Goal: Task Accomplishment & Management: Complete application form

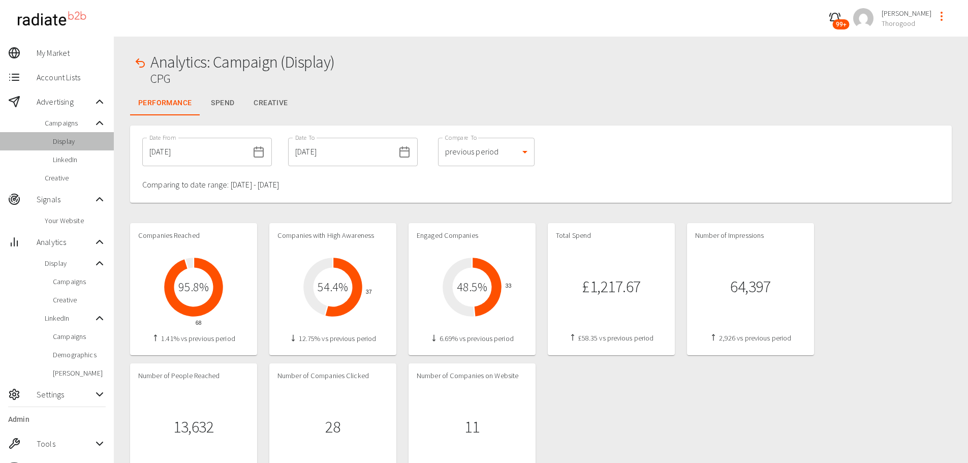
click at [66, 137] on span "Display" at bounding box center [79, 141] width 53 height 10
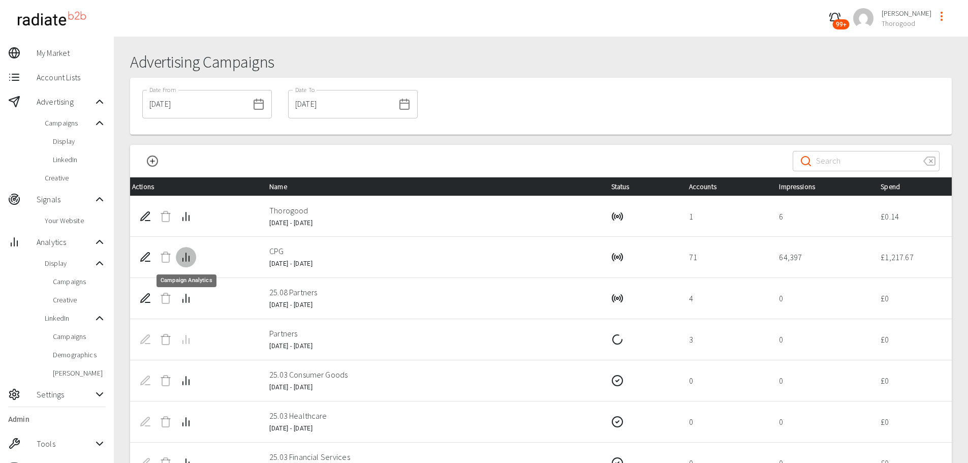
click at [184, 256] on icon "Campaign Analytics" at bounding box center [186, 257] width 12 height 12
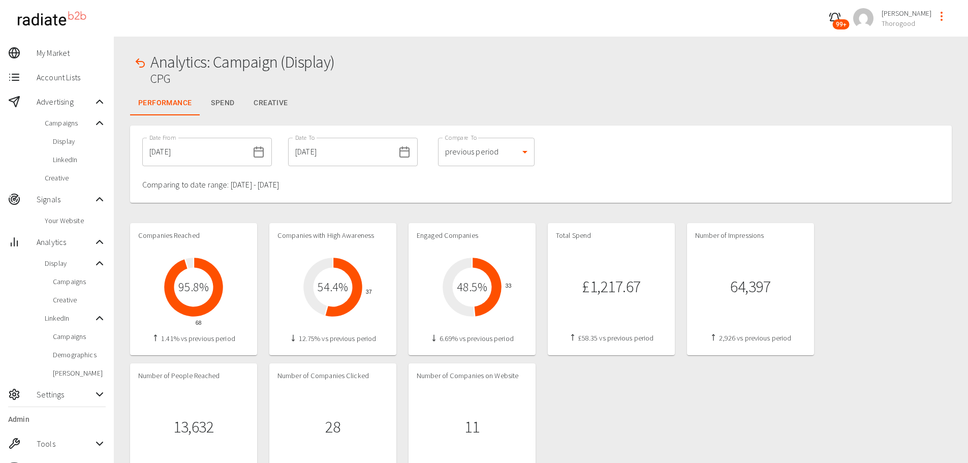
click at [226, 104] on button "Spend" at bounding box center [223, 103] width 46 height 24
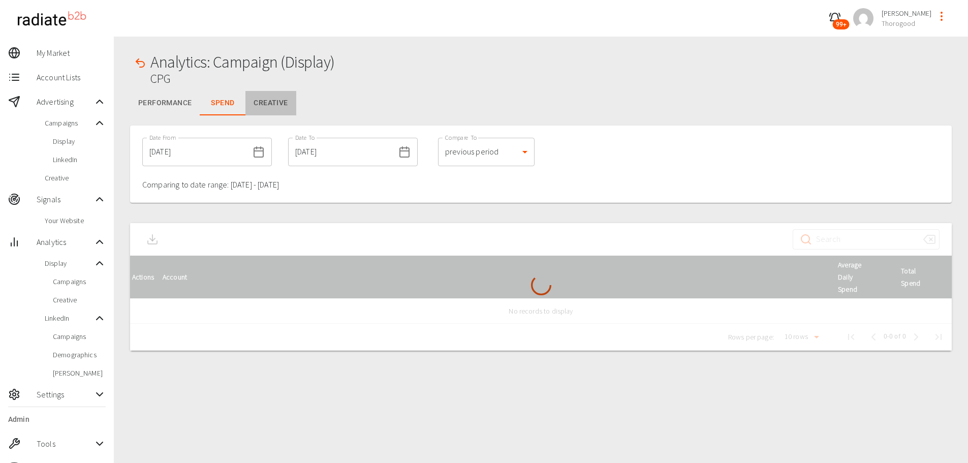
click at [256, 103] on button "Creative" at bounding box center [270, 103] width 50 height 24
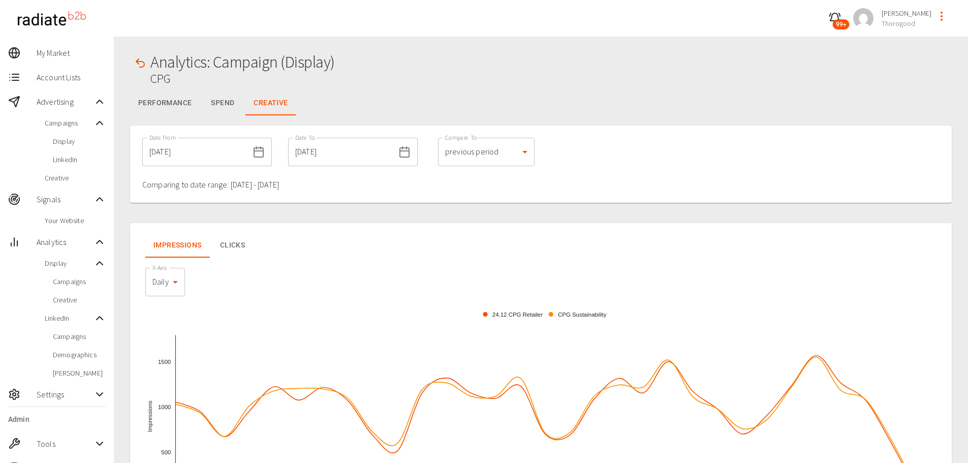
click at [70, 139] on span "Display" at bounding box center [79, 141] width 53 height 10
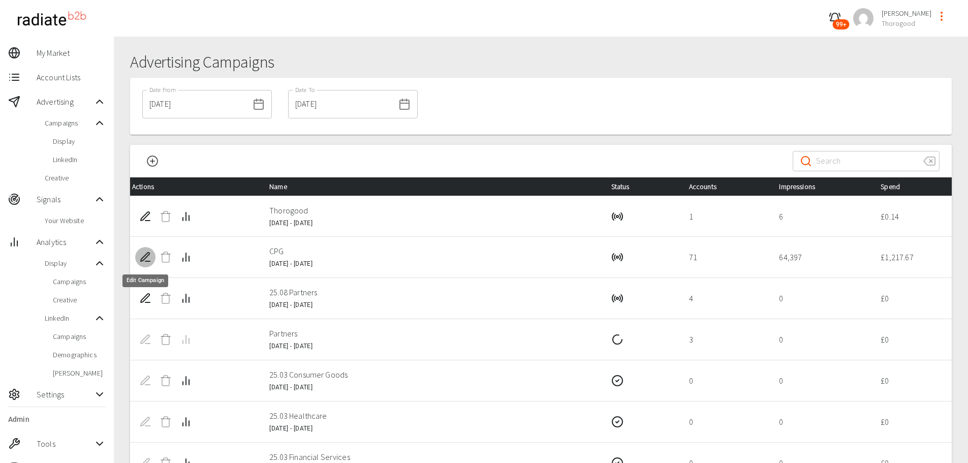
click at [145, 258] on icon "Edit Campaign" at bounding box center [145, 257] width 12 height 12
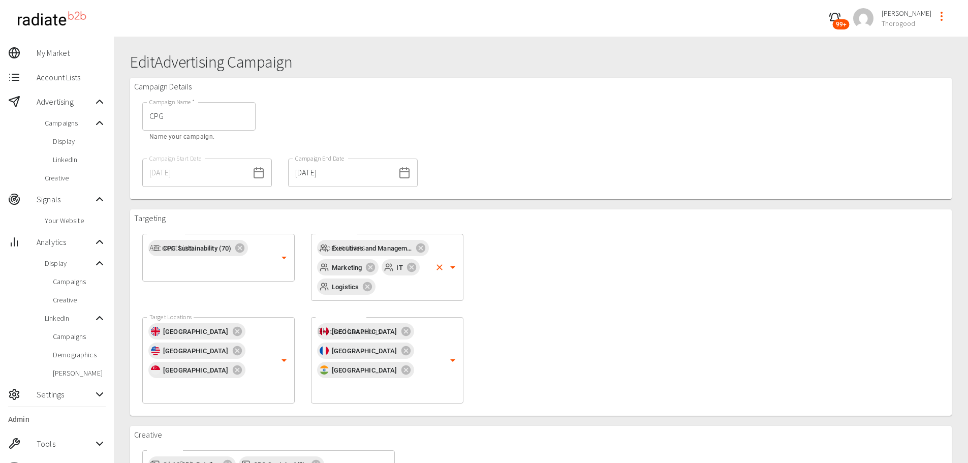
type input "CPG"
type input "1000"
type input "5"
click at [406, 294] on input "Job Functions" at bounding box center [403, 286] width 53 height 19
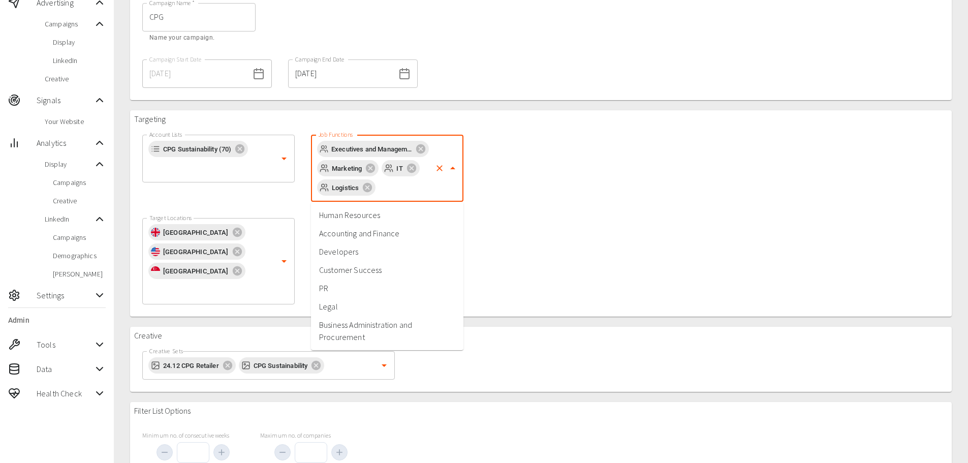
scroll to position [102, 0]
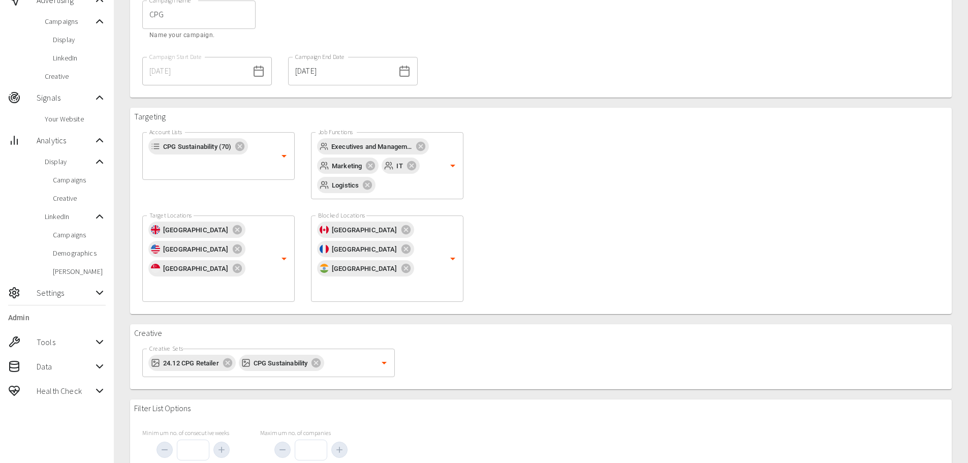
click at [571, 219] on div "Targeting Account Lists CPG Sustainability (70) Account Lists Job Functions Exe…" at bounding box center [540, 211] width 821 height 206
click at [61, 287] on span "Settings" at bounding box center [65, 293] width 57 height 12
click at [65, 312] on span "Onboarding" at bounding box center [75, 314] width 61 height 10
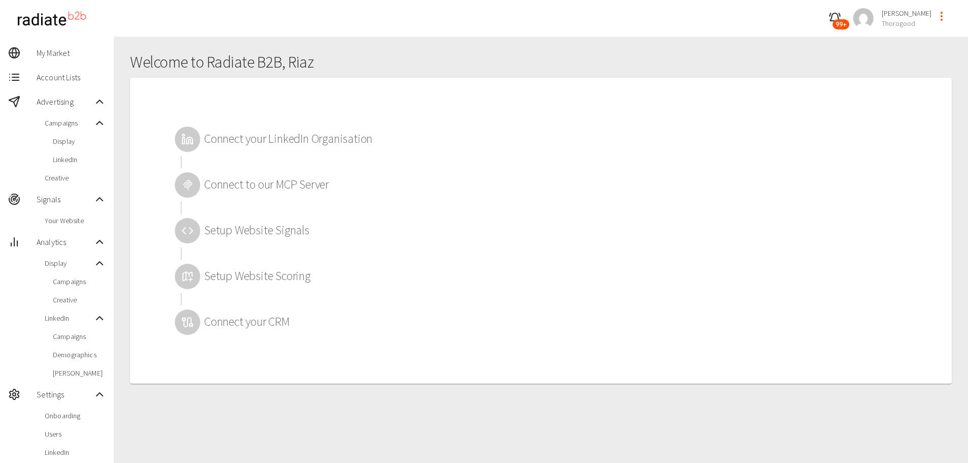
click at [182, 189] on icon at bounding box center [187, 185] width 12 height 12
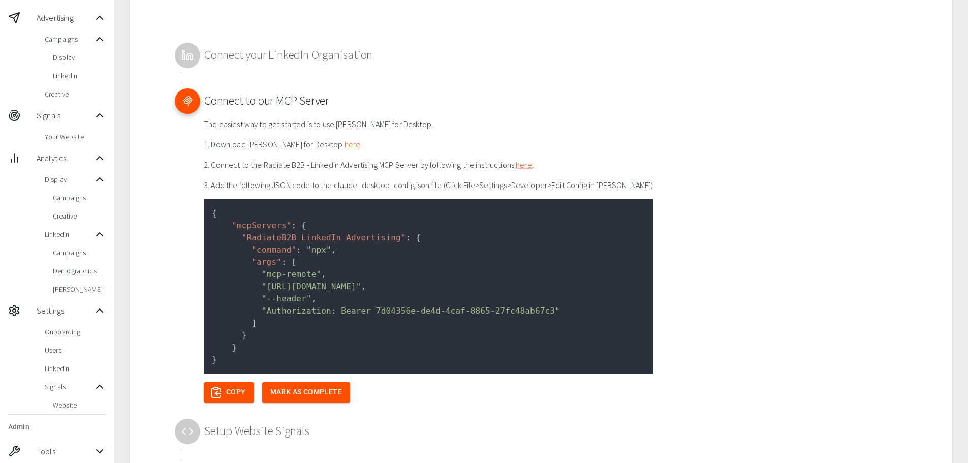
scroll to position [102, 0]
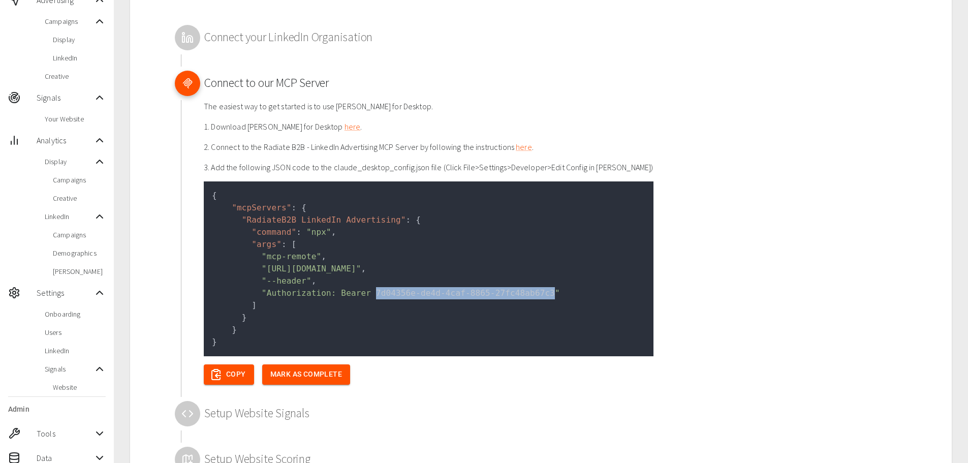
drag, startPoint x: 362, startPoint y: 293, endPoint x: 525, endPoint y: 296, distance: 163.1
click at [525, 296] on span ""Authorization: Bearer 7d04356e-de4d-4caf-8865-27fc48ab67c3"" at bounding box center [411, 293] width 298 height 10
copy span "7d04356e-de4d-4caf-8865-27fc48ab67c3"
click at [886, 203] on div "Connect your LinkedIn Organisation Connect to our MCP Server The easiest way to…" at bounding box center [540, 271] width 821 height 590
